Goal: Find specific fact: Find specific fact

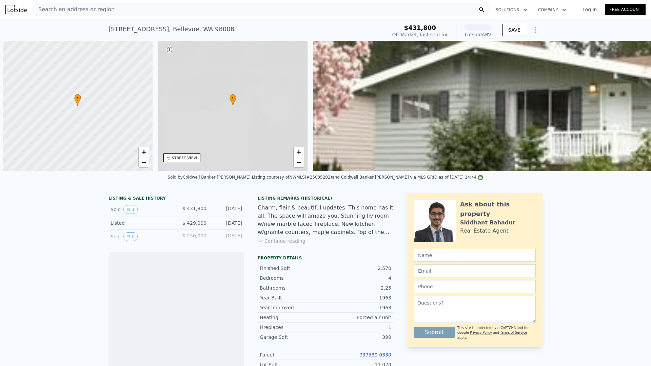
scroll to position [0, 3]
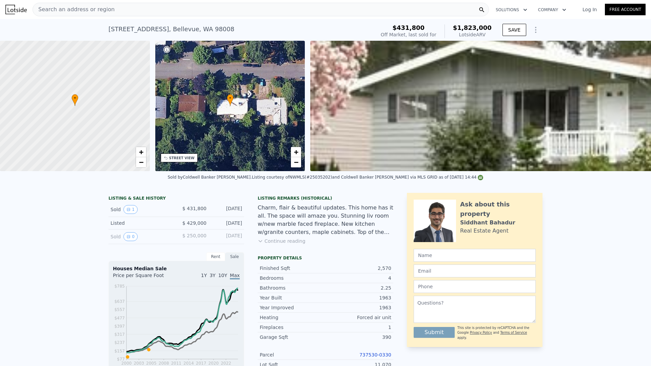
click at [136, 30] on div "[STREET_ADDRESS]" at bounding box center [172, 28] width 126 height 9
copy div "[STREET_ADDRESS] Sold [DATE] for $431,800 (~ARV $1.823m )"
click at [297, 153] on span "+" at bounding box center [296, 152] width 4 height 8
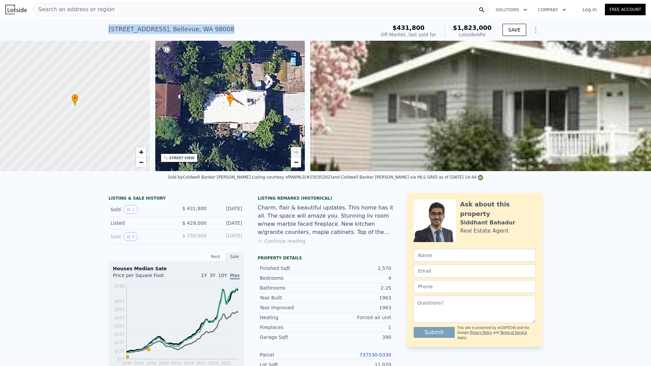
click at [297, 153] on span "+" at bounding box center [296, 152] width 4 height 8
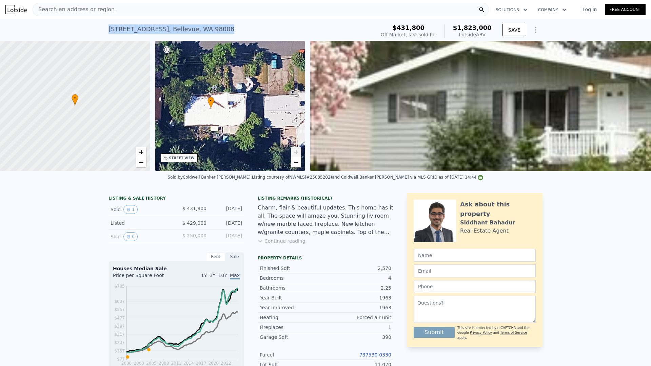
drag, startPoint x: 231, startPoint y: 102, endPoint x: 218, endPoint y: 101, distance: 13.3
click at [210, 105] on icon at bounding box center [211, 103] width 7 height 12
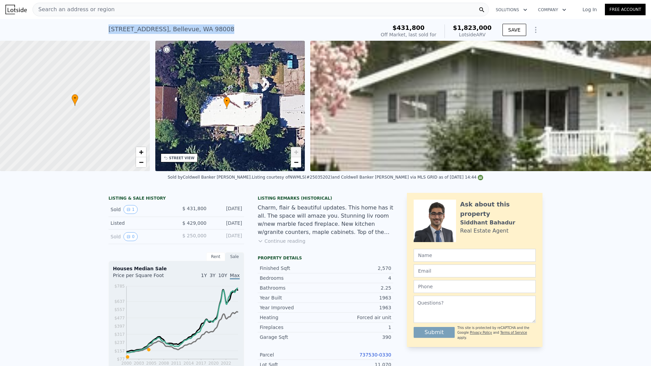
drag, startPoint x: 276, startPoint y: 107, endPoint x: 293, endPoint y: 105, distance: 16.7
click at [293, 105] on div "• + −" at bounding box center [230, 106] width 150 height 130
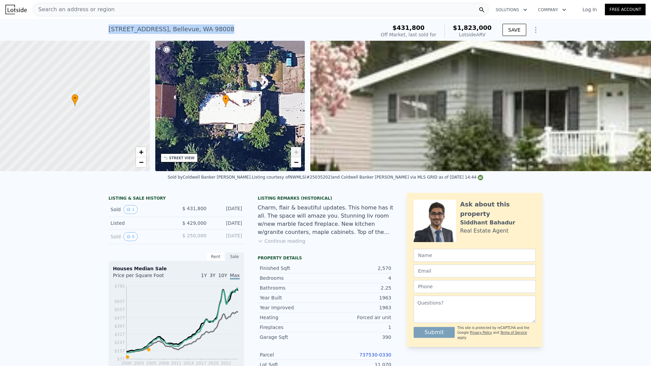
click at [256, 24] on div "[STREET_ADDRESS] Sold [DATE] for $431,800 (~ARV $1.823m )" at bounding box center [241, 31] width 264 height 19
click at [166, 31] on div "[STREET_ADDRESS]" at bounding box center [172, 28] width 126 height 9
copy div "[STREET_ADDRESS] Sold [DATE] for $431,800 (~ARV $1.823m )"
